Goal: Task Accomplishment & Management: Manage account settings

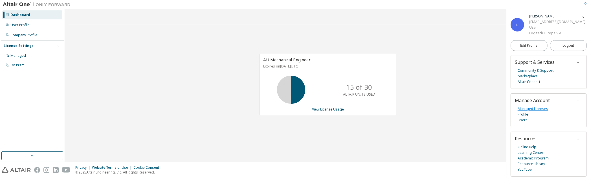
click at [527, 109] on link "Managed Licenses" at bounding box center [532, 109] width 30 height 6
